Goal: Check status: Check status

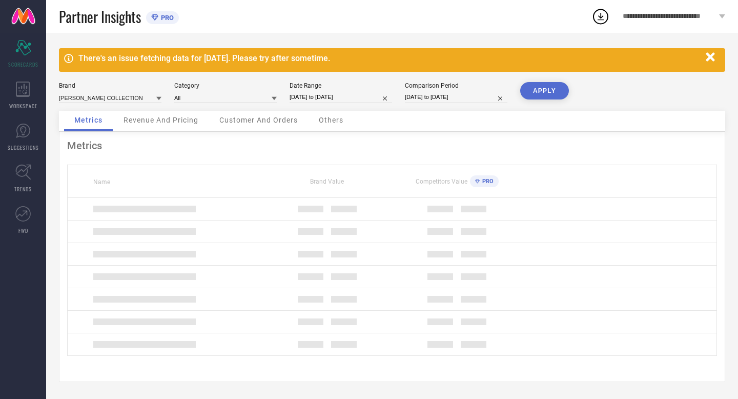
click at [361, 97] on input "[DATE] to [DATE]" at bounding box center [341, 97] width 103 height 11
select select "7"
select select "2025"
select select "8"
select select "2025"
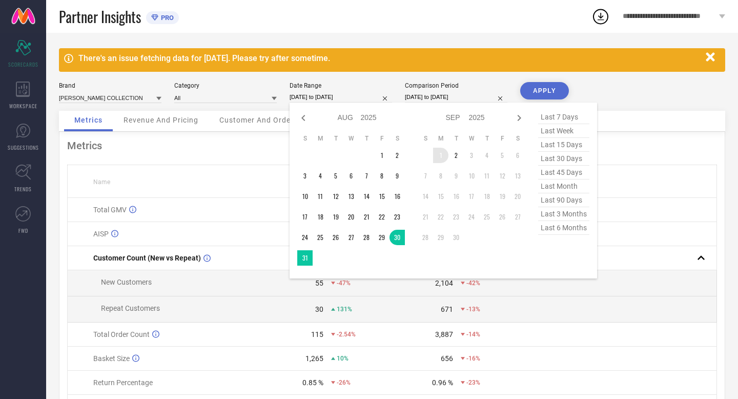
click at [441, 159] on td "1" at bounding box center [440, 155] width 15 height 15
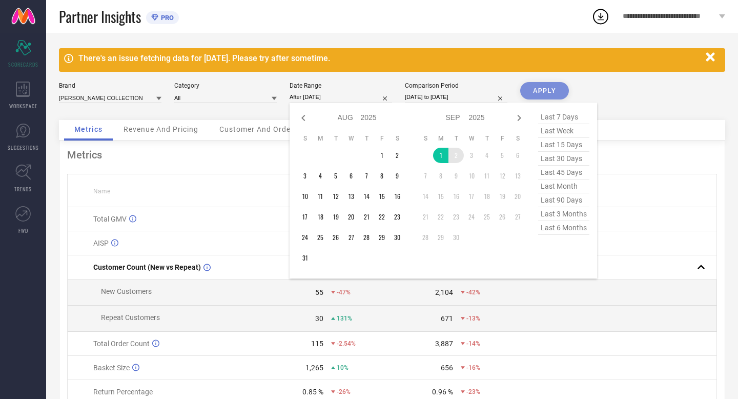
type input "[DATE] to [DATE]"
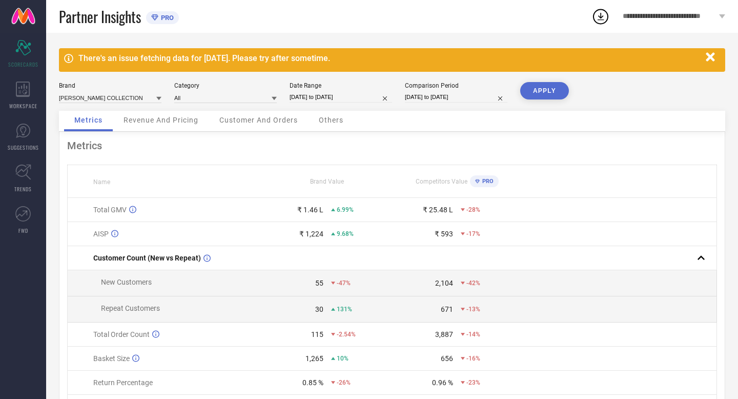
click at [474, 95] on input "[DATE] to [DATE]" at bounding box center [456, 97] width 103 height 11
select select "7"
select select "2024"
select select "8"
select select "2024"
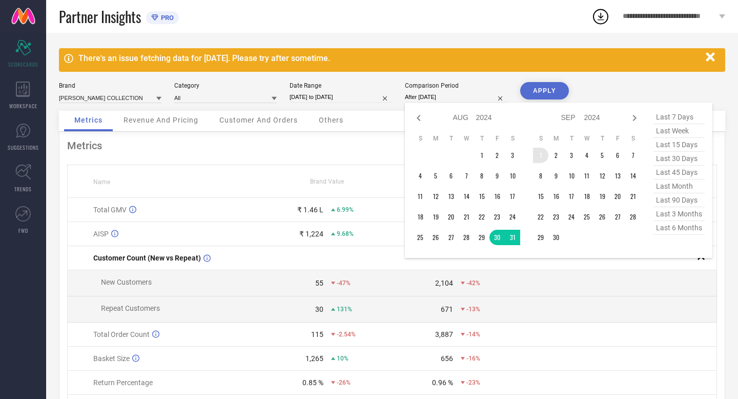
click at [539, 154] on td "1" at bounding box center [540, 155] width 15 height 15
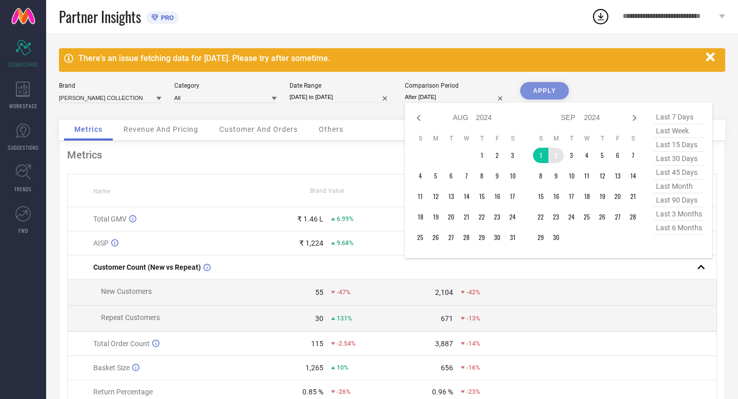
type input "[DATE] to [DATE]"
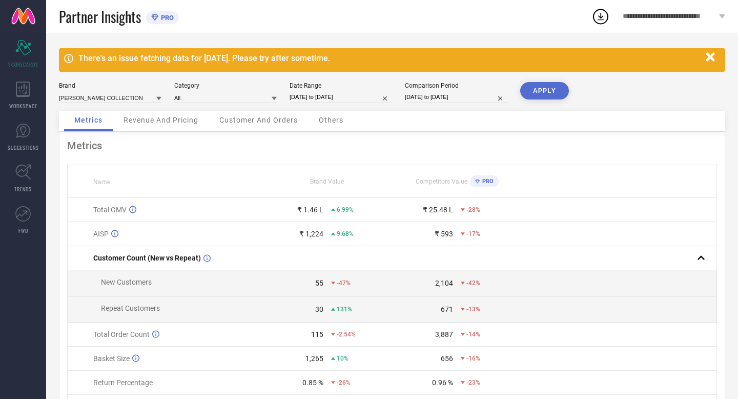
click at [541, 87] on button "APPLY" at bounding box center [544, 90] width 49 height 17
